Goal: Transaction & Acquisition: Purchase product/service

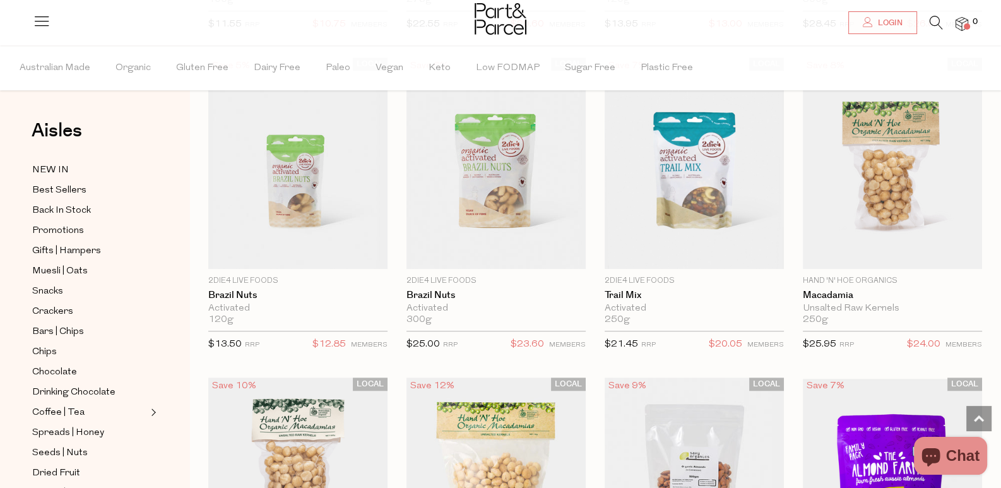
scroll to position [1133, 0]
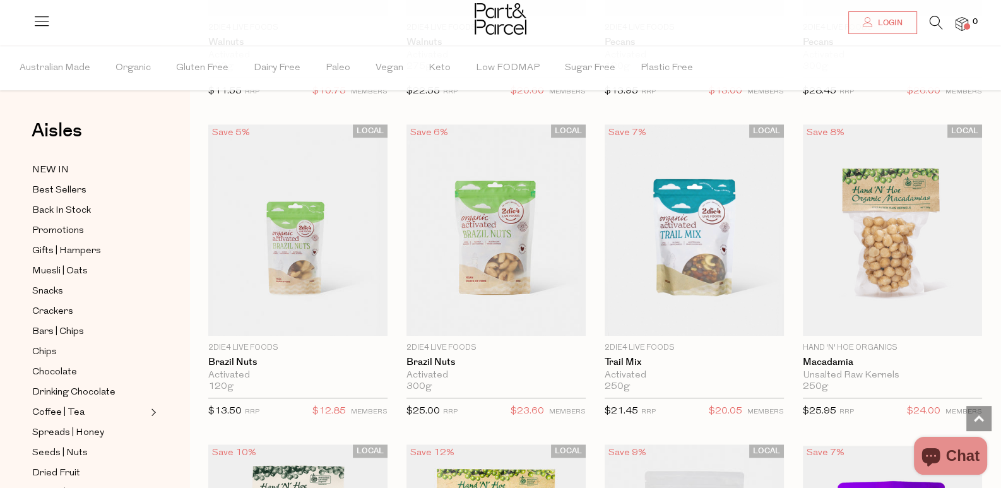
scroll to position [1070, 0]
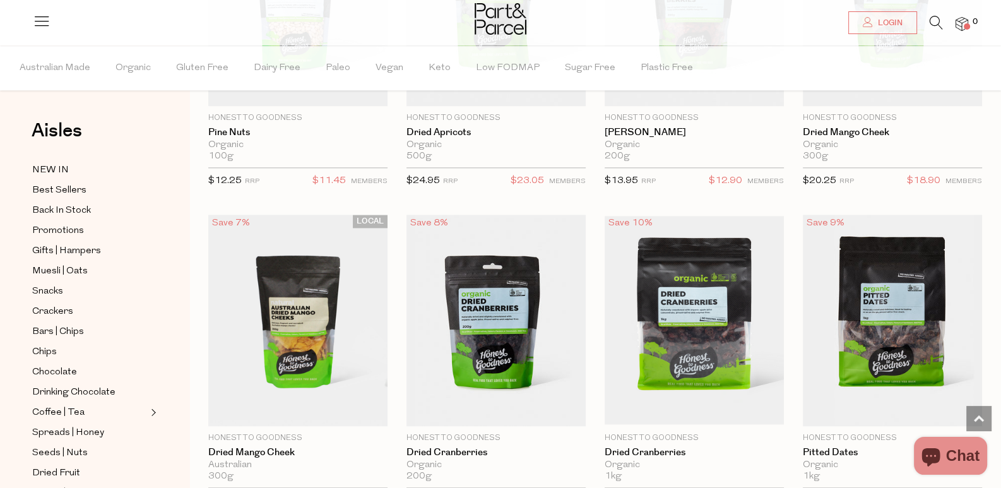
scroll to position [2032, 0]
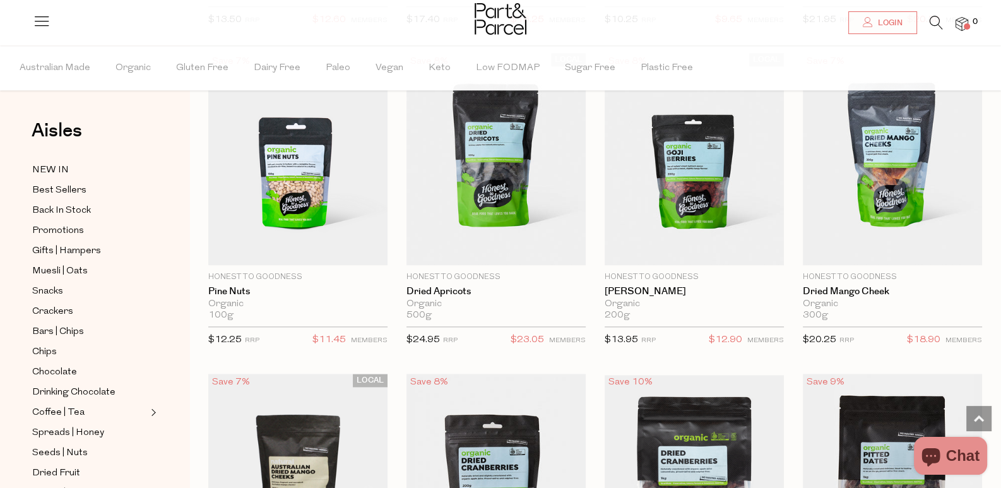
drag, startPoint x: 694, startPoint y: 295, endPoint x: 684, endPoint y: 295, distance: 10.1
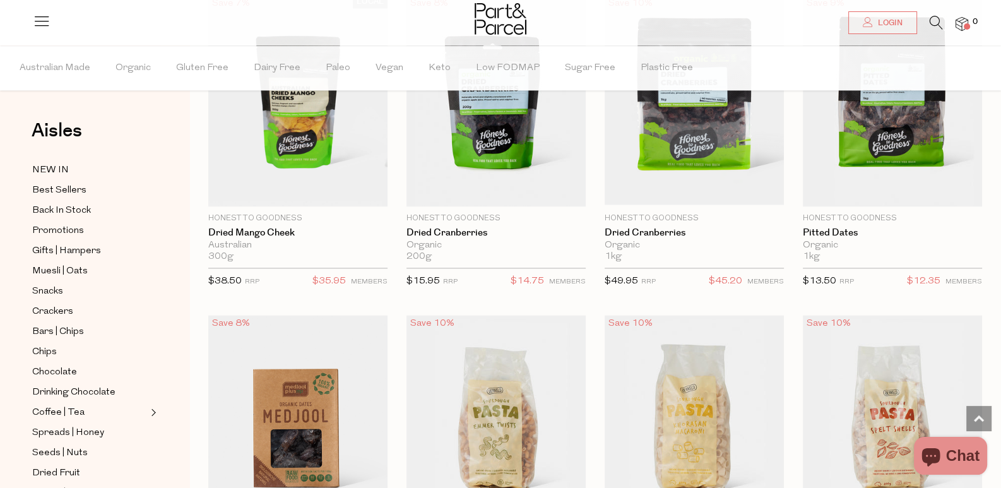
scroll to position [2537, 0]
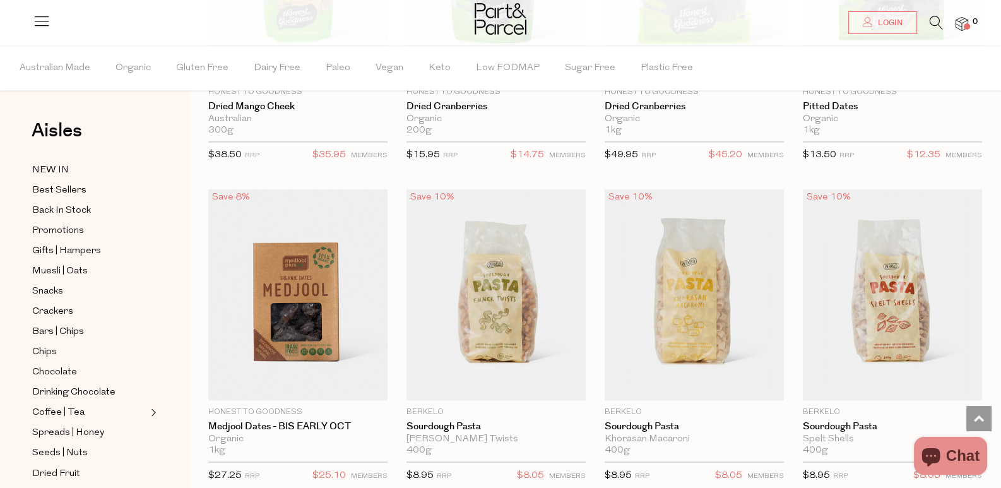
drag, startPoint x: 436, startPoint y: 53, endPoint x: 937, endPoint y: 154, distance: 511.9
